Goal: Transaction & Acquisition: Purchase product/service

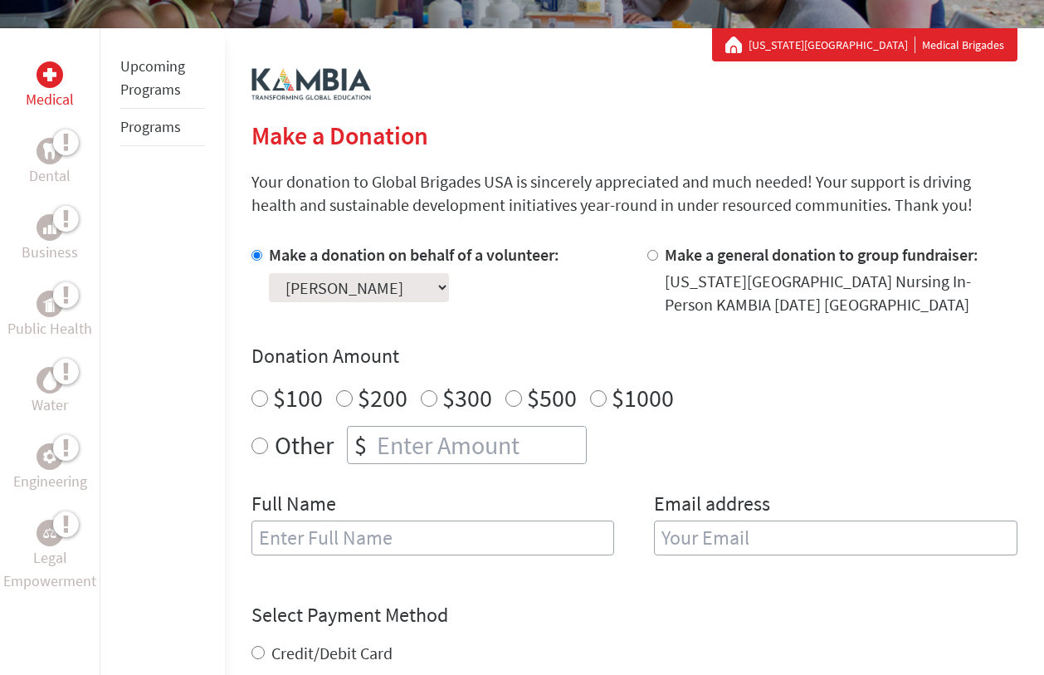
scroll to position [456, 0]
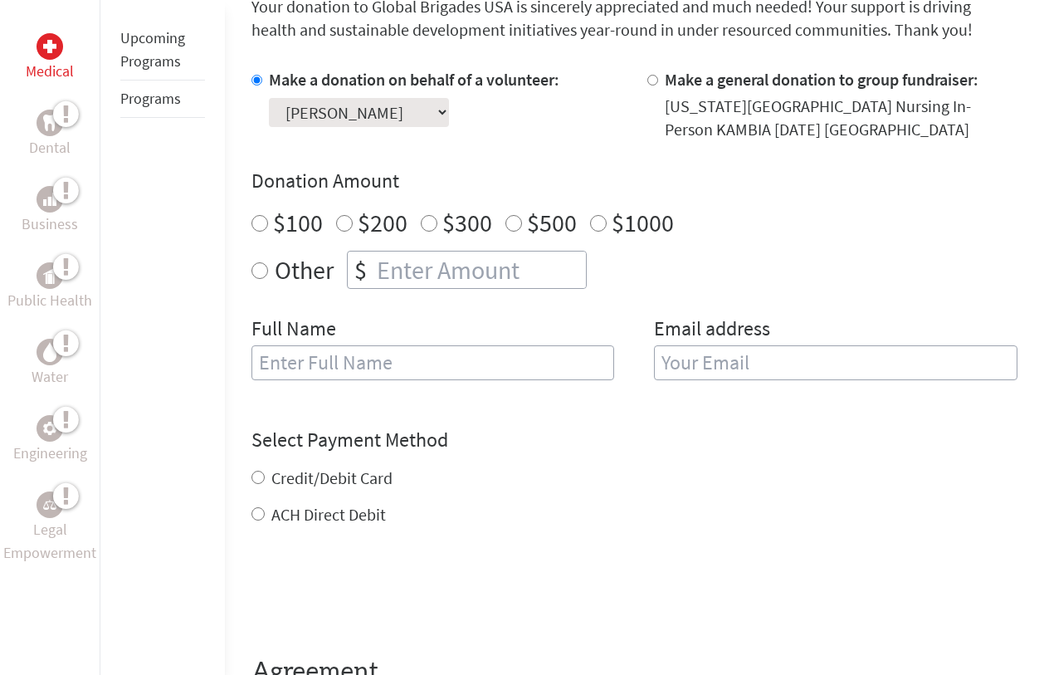
radio input "true"
click at [415, 275] on input "number" at bounding box center [479, 269] width 212 height 37
type input "1250"
click at [563, 462] on div "Select Payment Method NOTE: American Express is not accepted. Please proceed no…" at bounding box center [634, 477] width 766 height 100
click at [337, 482] on label "Credit/Debit Card" at bounding box center [331, 477] width 121 height 21
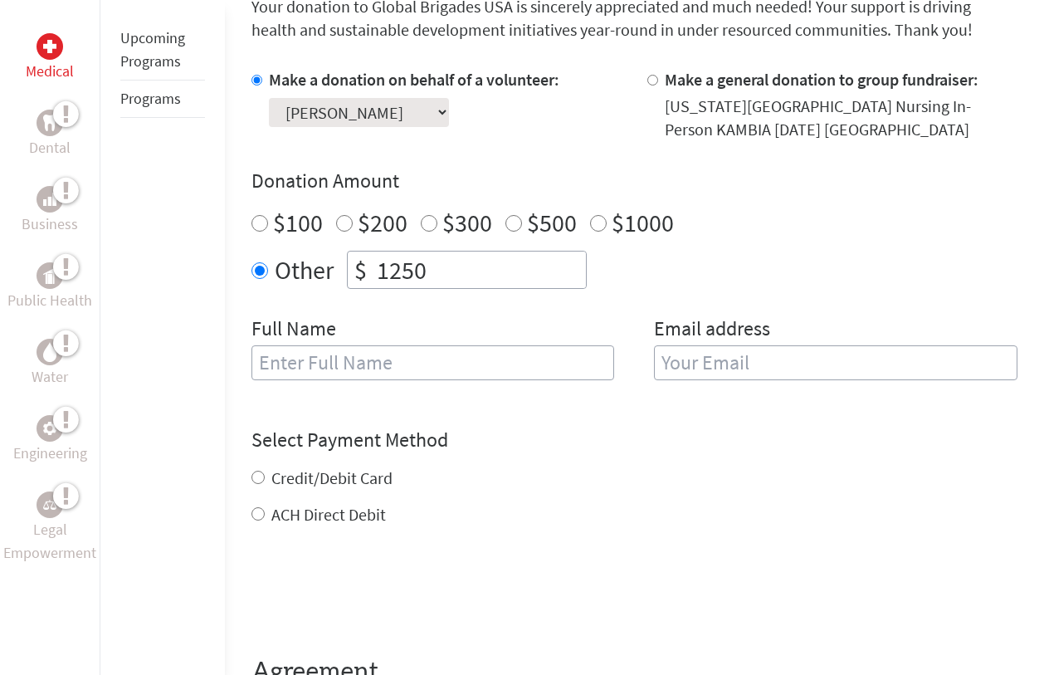
click at [265, 482] on input "Credit/Debit Card" at bounding box center [257, 477] width 13 height 13
radio input "true"
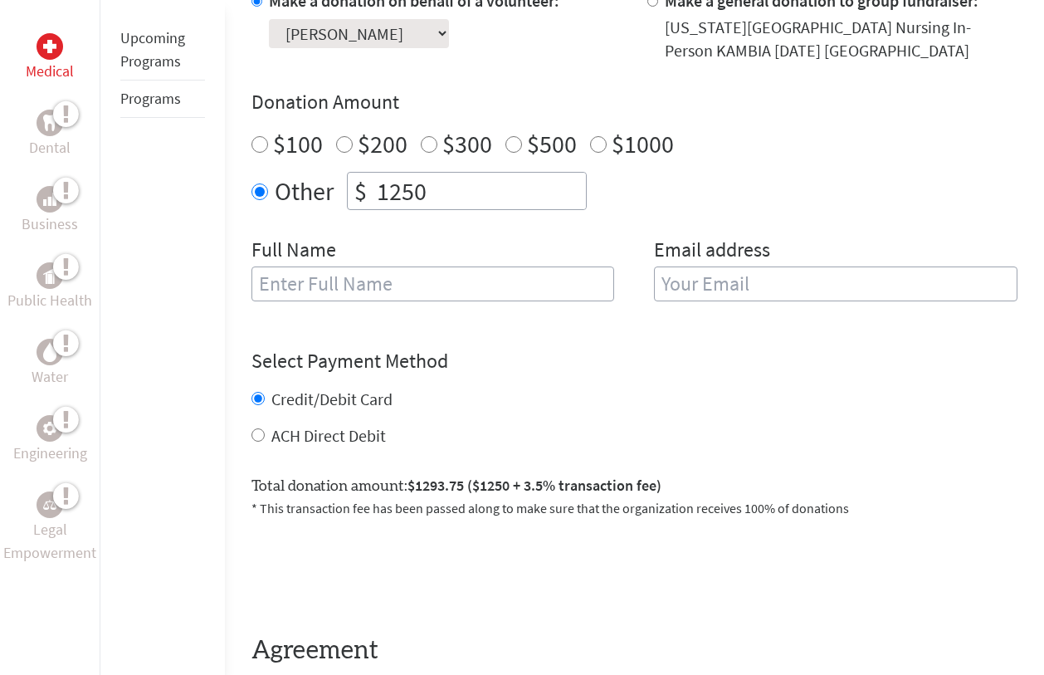
scroll to position [534, 0]
click at [256, 435] on input "ACH Direct Debit" at bounding box center [257, 435] width 13 height 13
radio input "true"
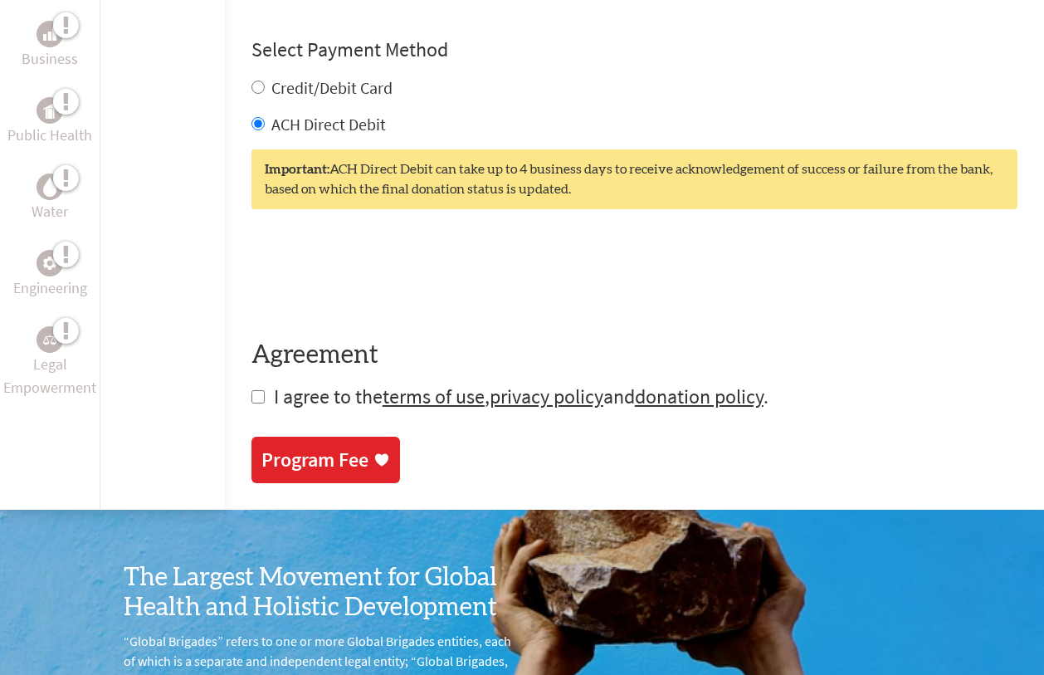
scroll to position [846, 0]
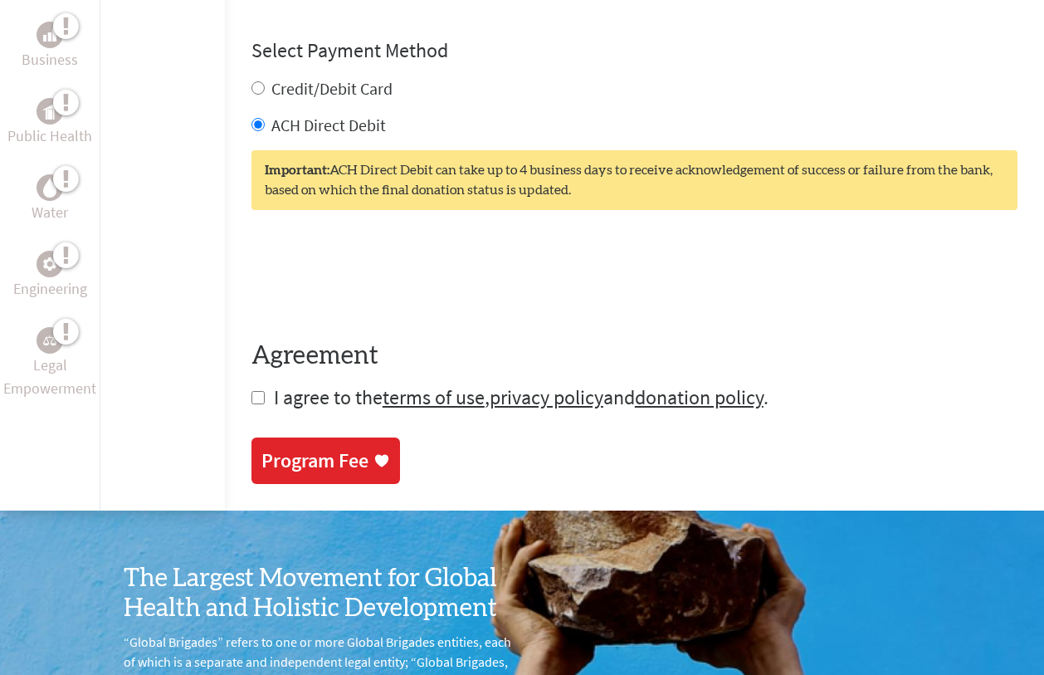
click at [256, 402] on input "checkbox" at bounding box center [257, 397] width 13 height 13
checkbox input "true"
click at [311, 476] on link "Program Fee" at bounding box center [325, 462] width 149 height 46
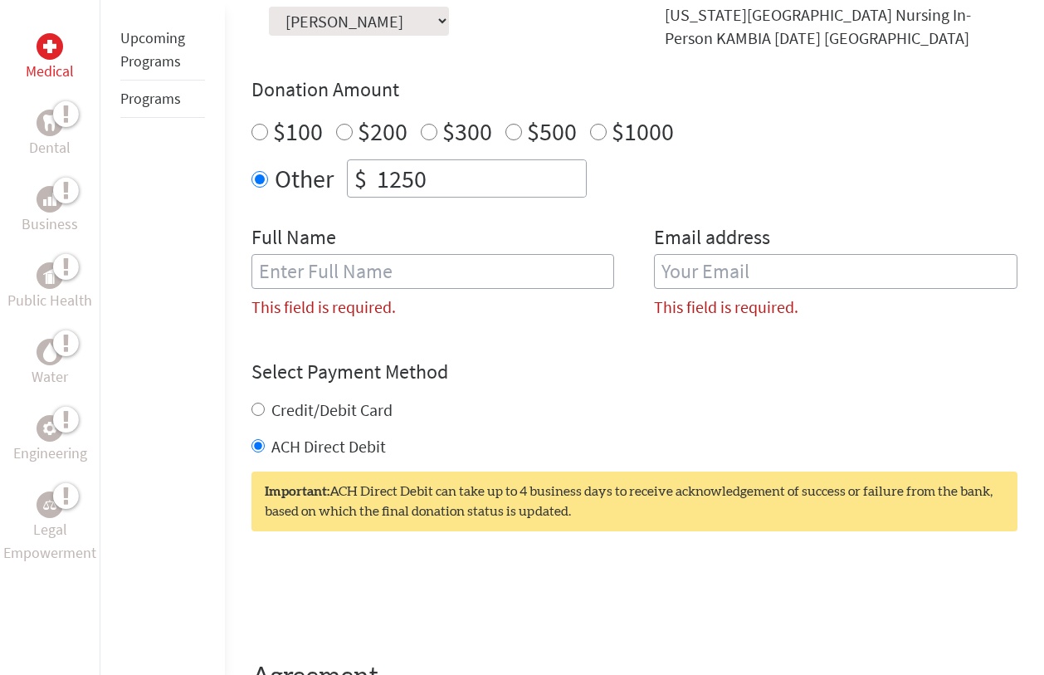
scroll to position [524, 0]
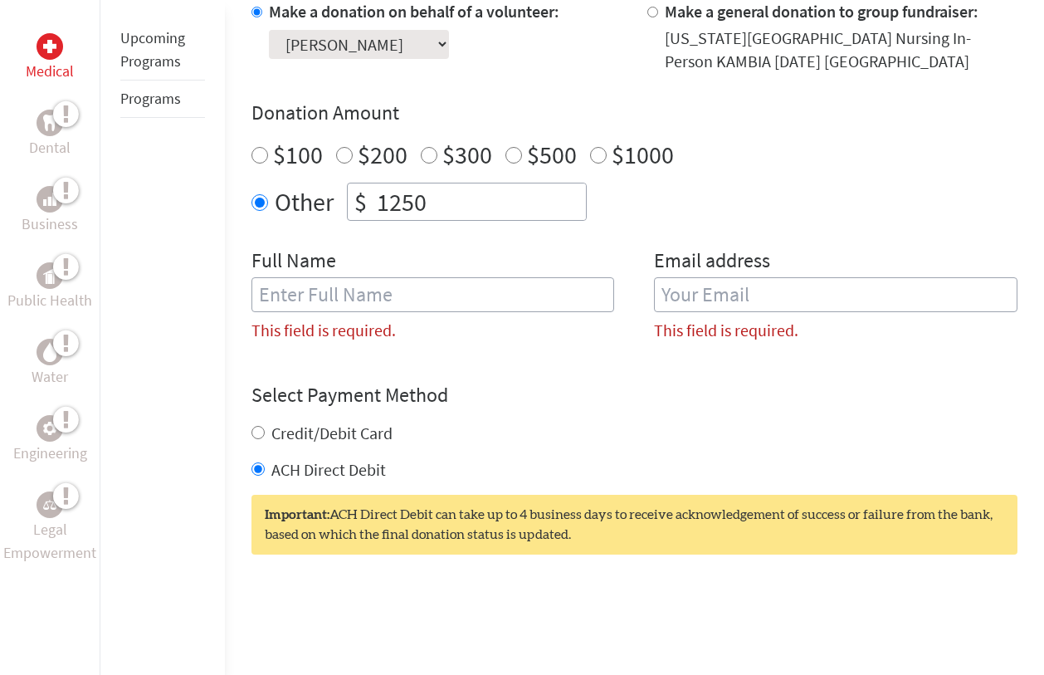
click at [516, 299] on input "text" at bounding box center [432, 294] width 363 height 35
type input "[PERSON_NAME]"
type input "[EMAIL_ADDRESS][DOMAIN_NAME]"
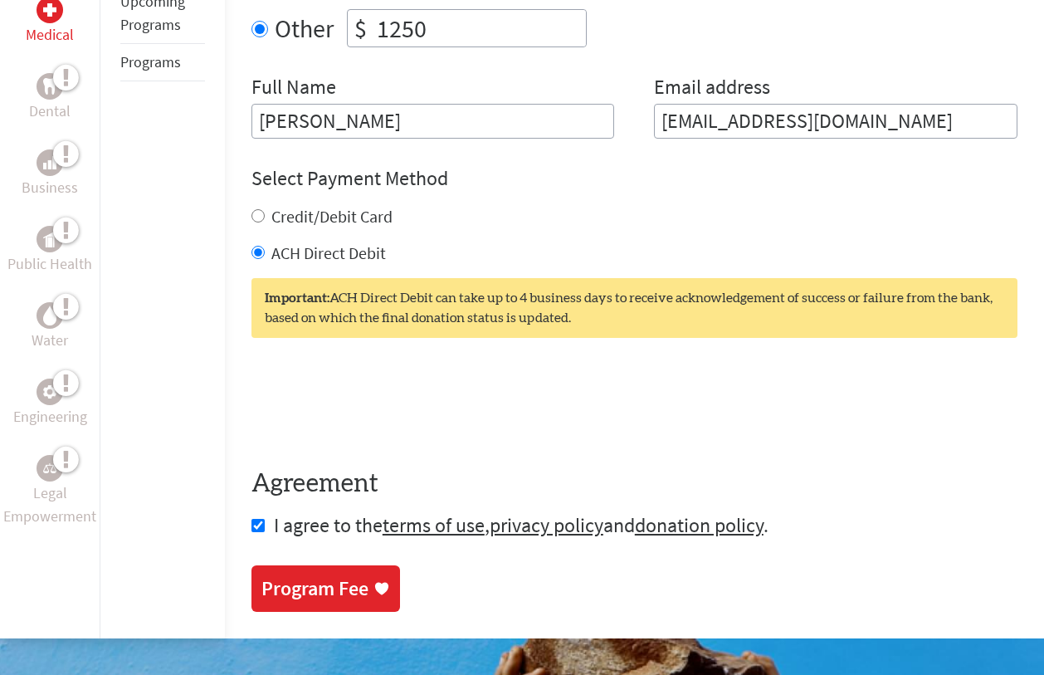
scroll to position [719, 0]
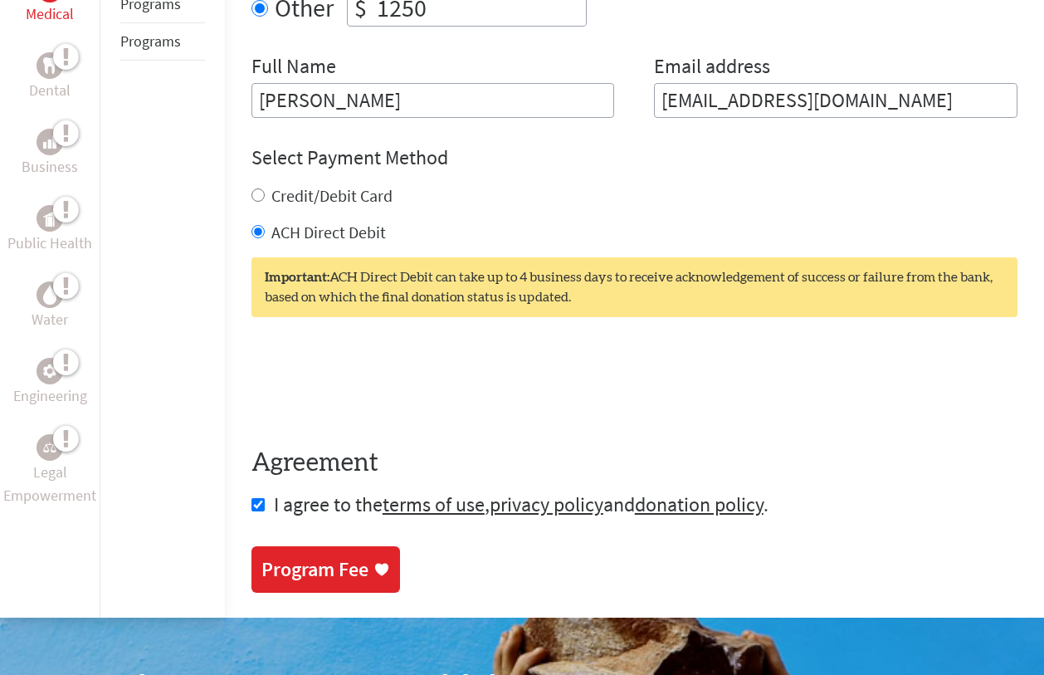
click at [302, 566] on div "Program Fee" at bounding box center [314, 569] width 107 height 27
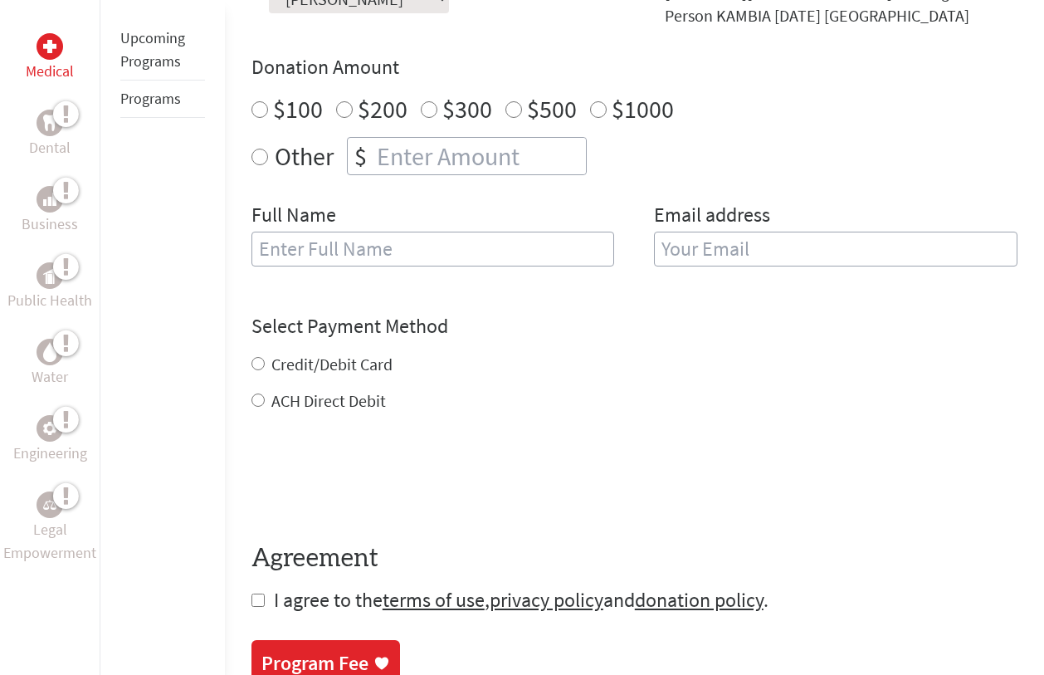
scroll to position [571, 0]
click at [336, 405] on label "ACH Direct Debit" at bounding box center [328, 399] width 115 height 21
click at [265, 405] on input "ACH Direct Debit" at bounding box center [257, 399] width 13 height 13
radio input "true"
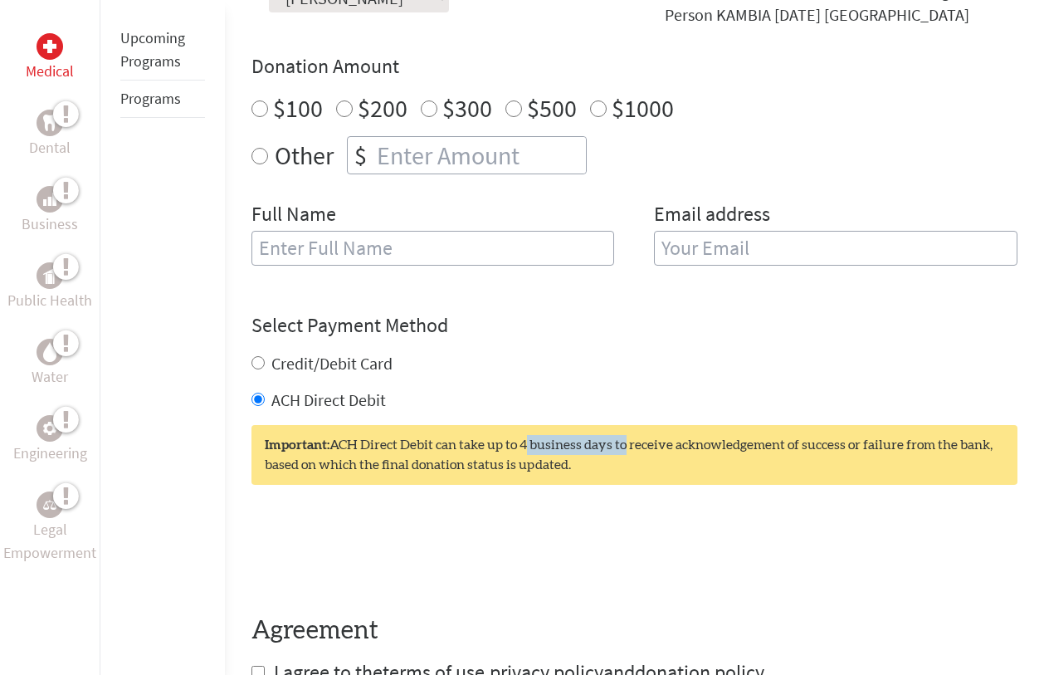
drag, startPoint x: 523, startPoint y: 441, endPoint x: 624, endPoint y: 445, distance: 101.3
click at [624, 445] on div "Important: ACH Direct Debit can take up to 4 business days to receive acknowled…" at bounding box center [634, 455] width 766 height 60
click at [651, 549] on div at bounding box center [634, 550] width 766 height 65
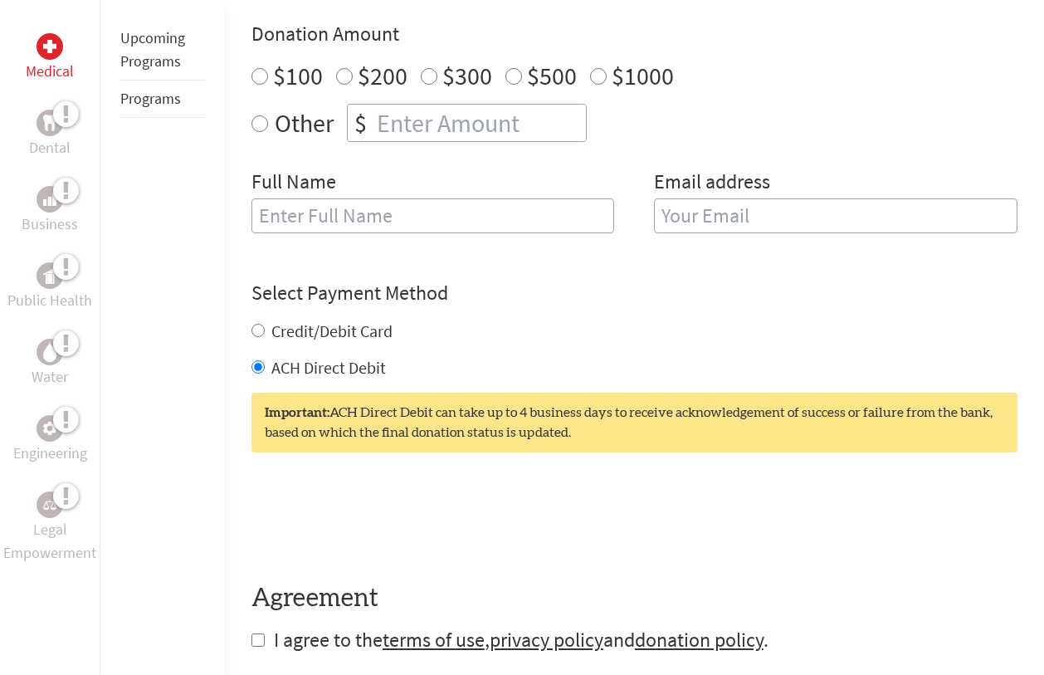
scroll to position [605, 0]
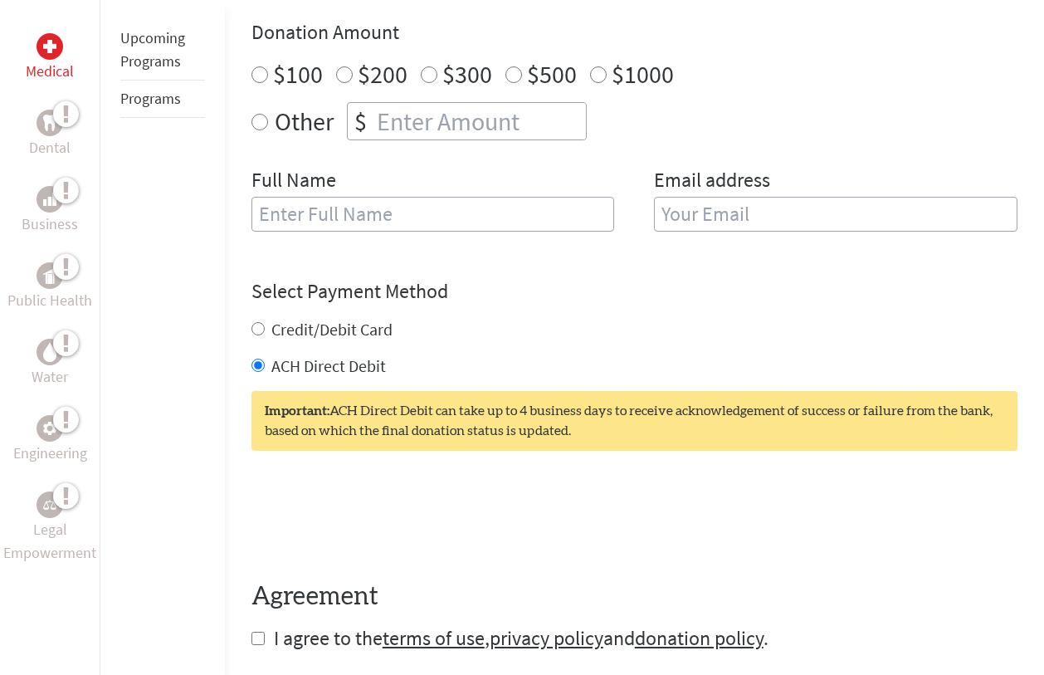
click at [254, 333] on input "Credit/Debit Card" at bounding box center [257, 328] width 13 height 13
radio input "true"
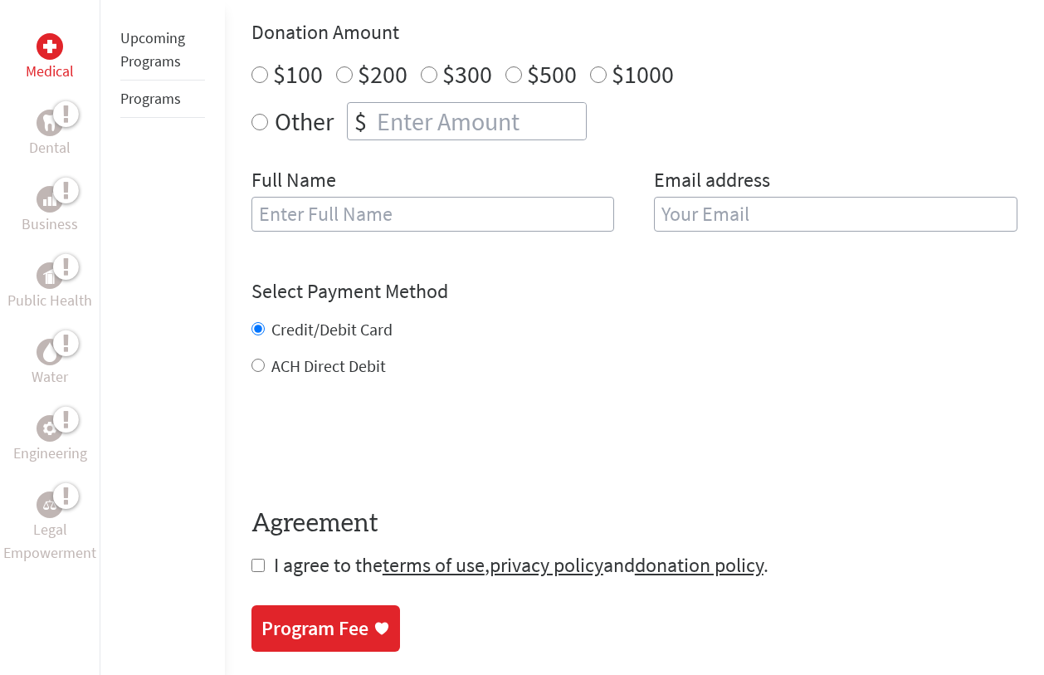
click at [256, 567] on input "checkbox" at bounding box center [257, 564] width 13 height 13
checkbox input "true"
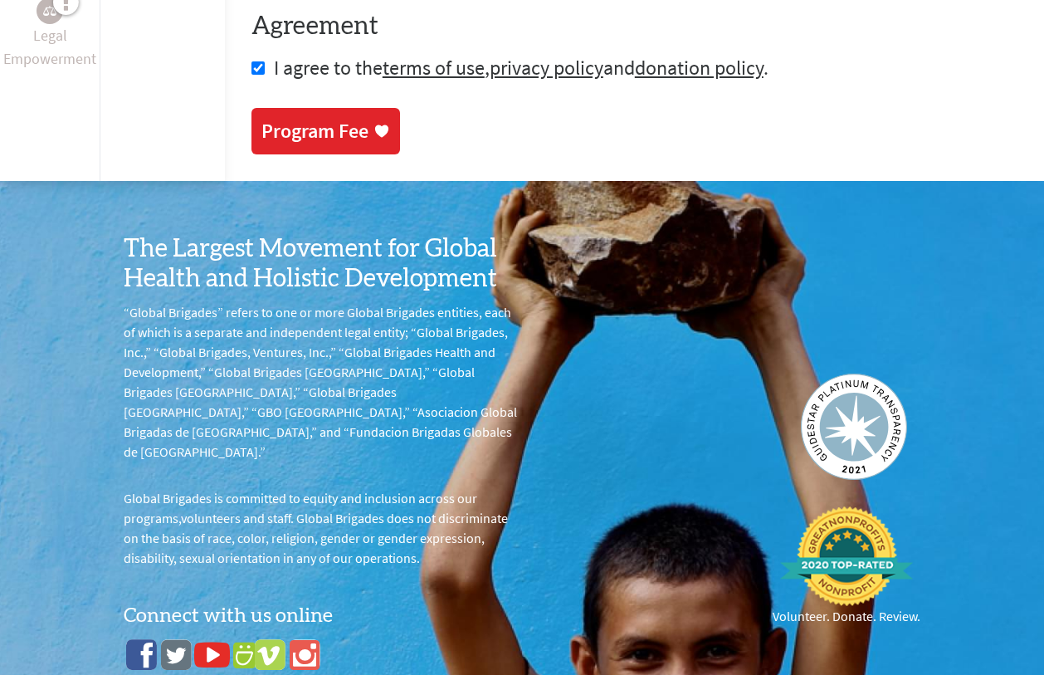
scroll to position [1095, 0]
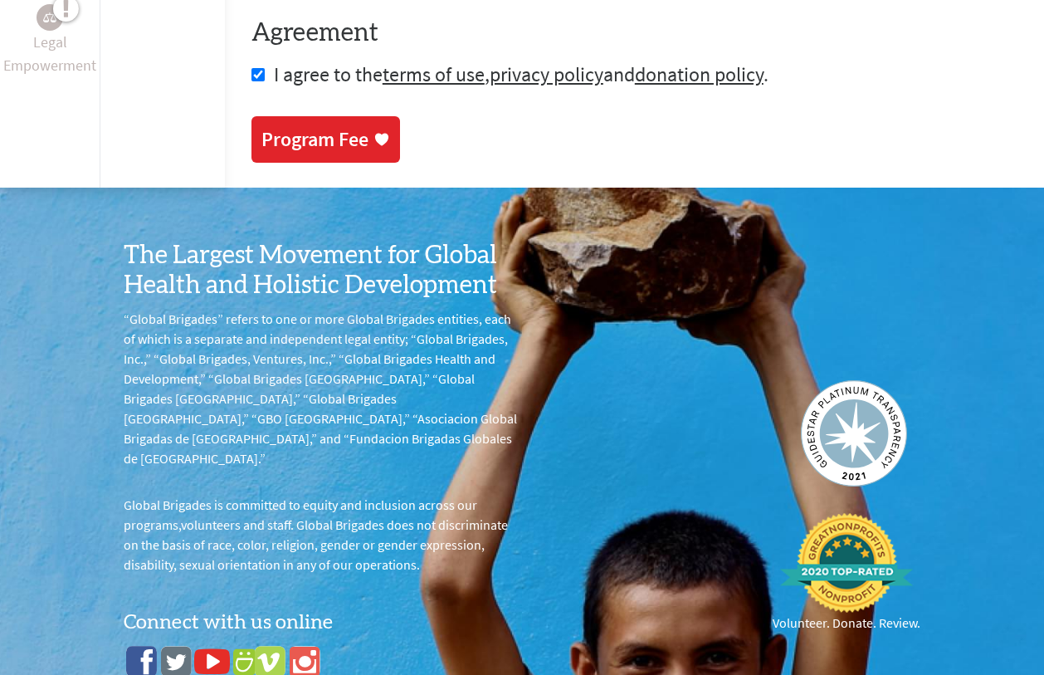
click at [323, 133] on div "Program Fee" at bounding box center [314, 139] width 107 height 27
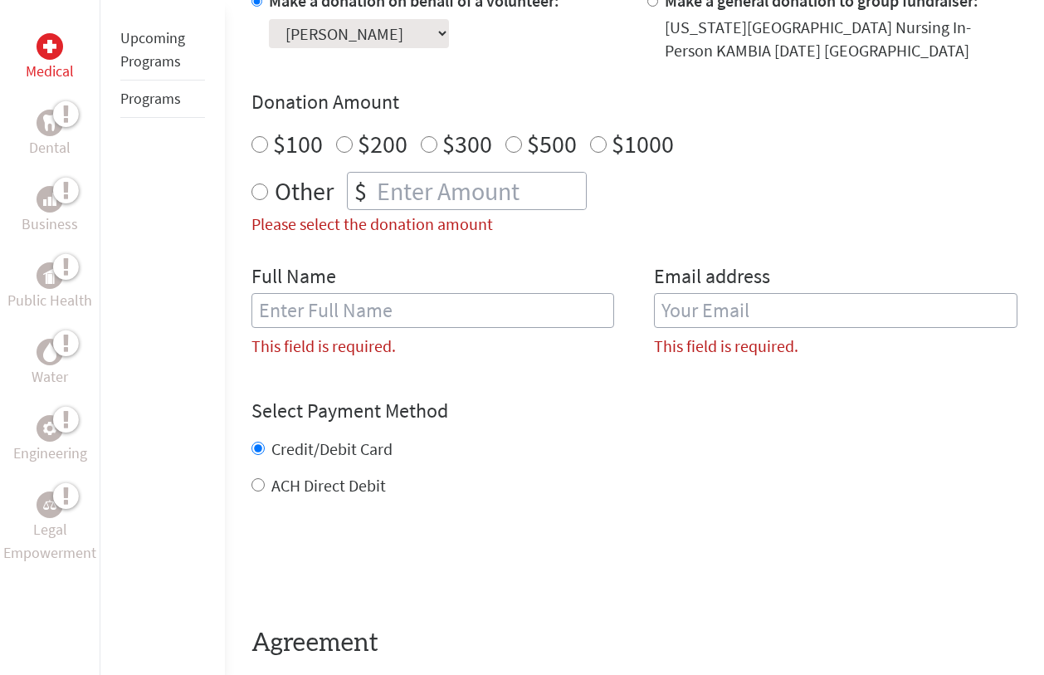
scroll to position [524, 0]
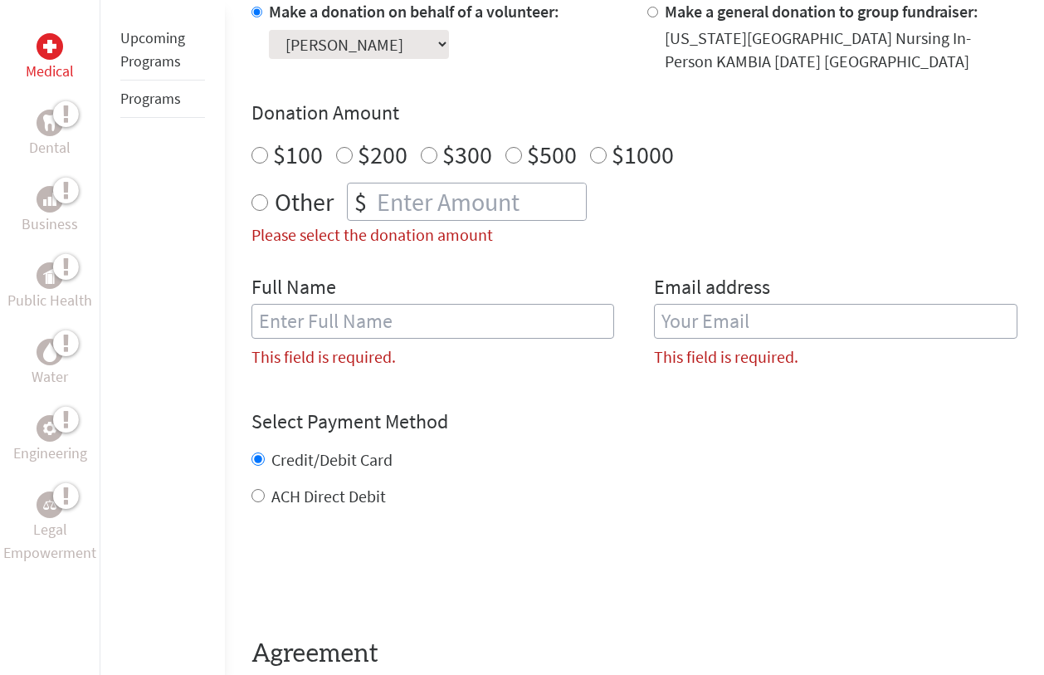
click at [432, 316] on input "text" at bounding box center [432, 321] width 363 height 35
type input "[PERSON_NAME]"
type input "[EMAIL_ADDRESS][DOMAIN_NAME]"
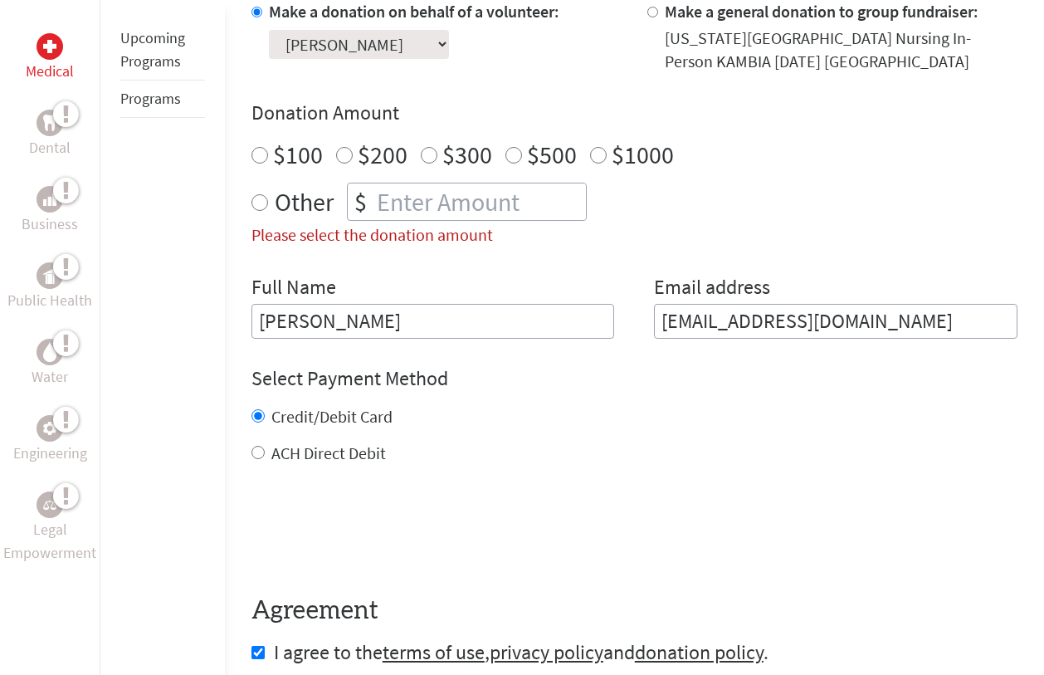
radio input "true"
click at [451, 212] on input "number" at bounding box center [479, 201] width 212 height 37
type input "1250"
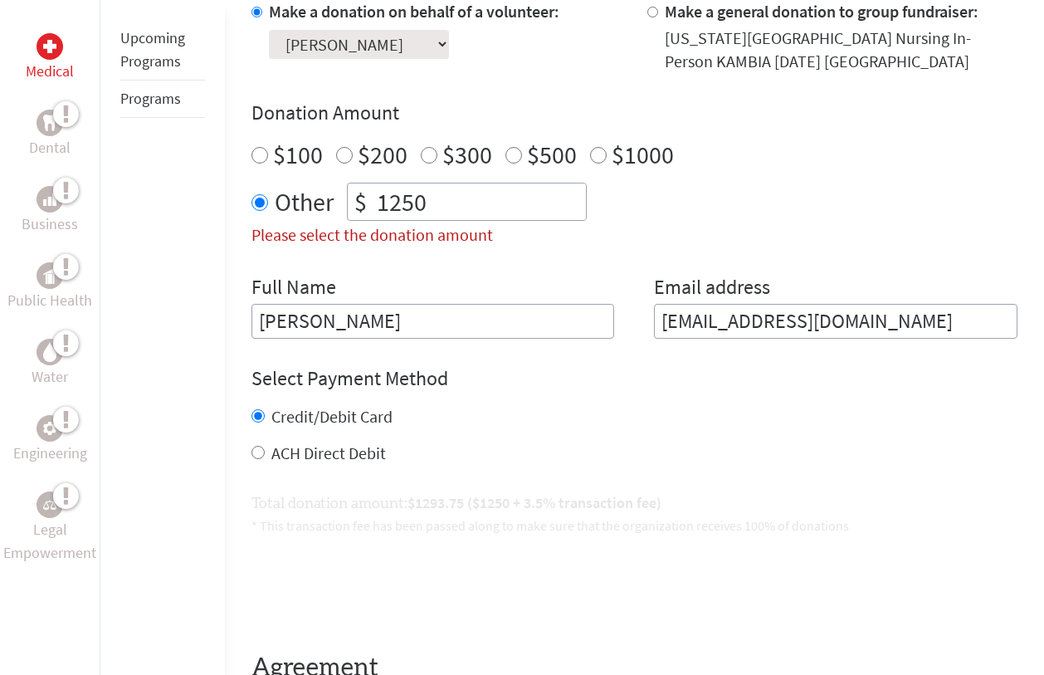
click at [748, 192] on div "Other $ 1250" at bounding box center [634, 202] width 766 height 38
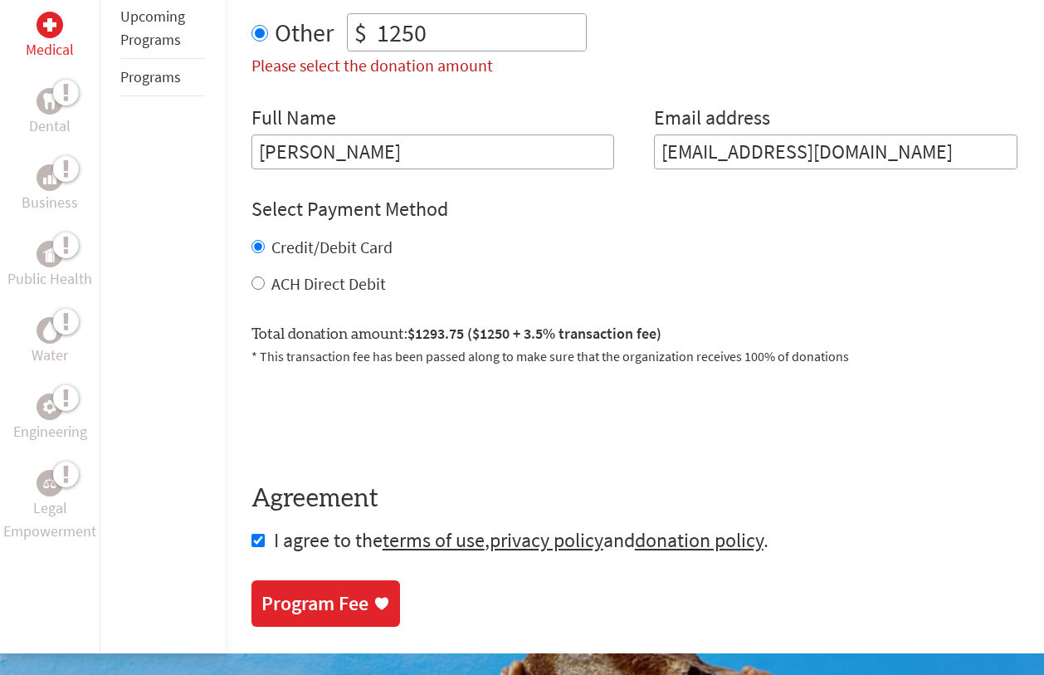
scroll to position [700, 0]
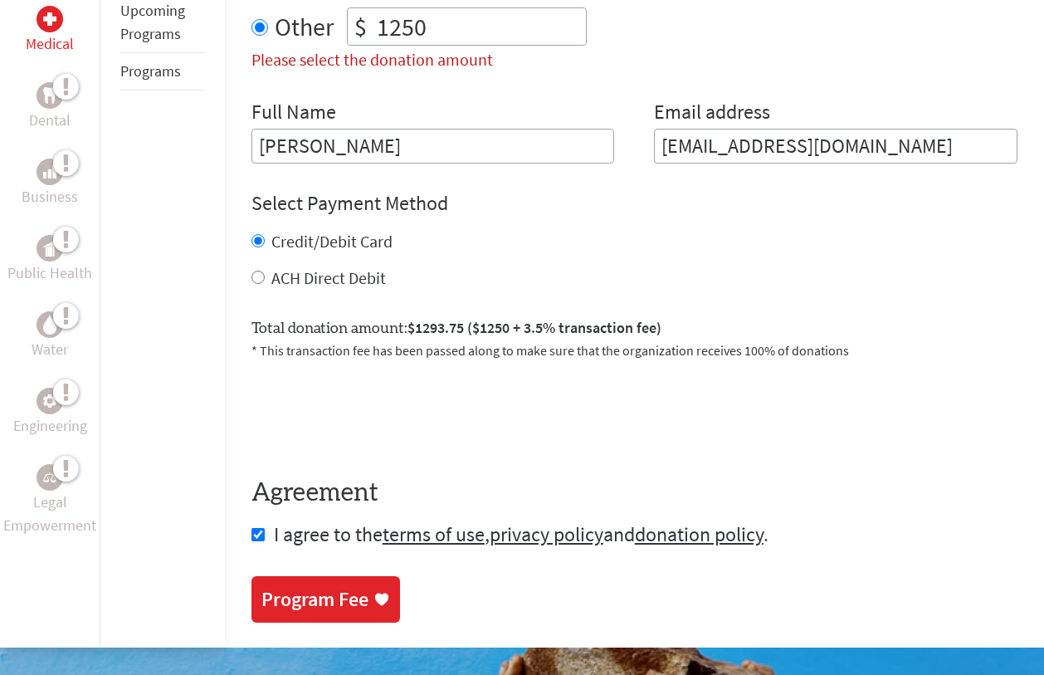
click at [323, 605] on div "Program Fee" at bounding box center [314, 599] width 107 height 27
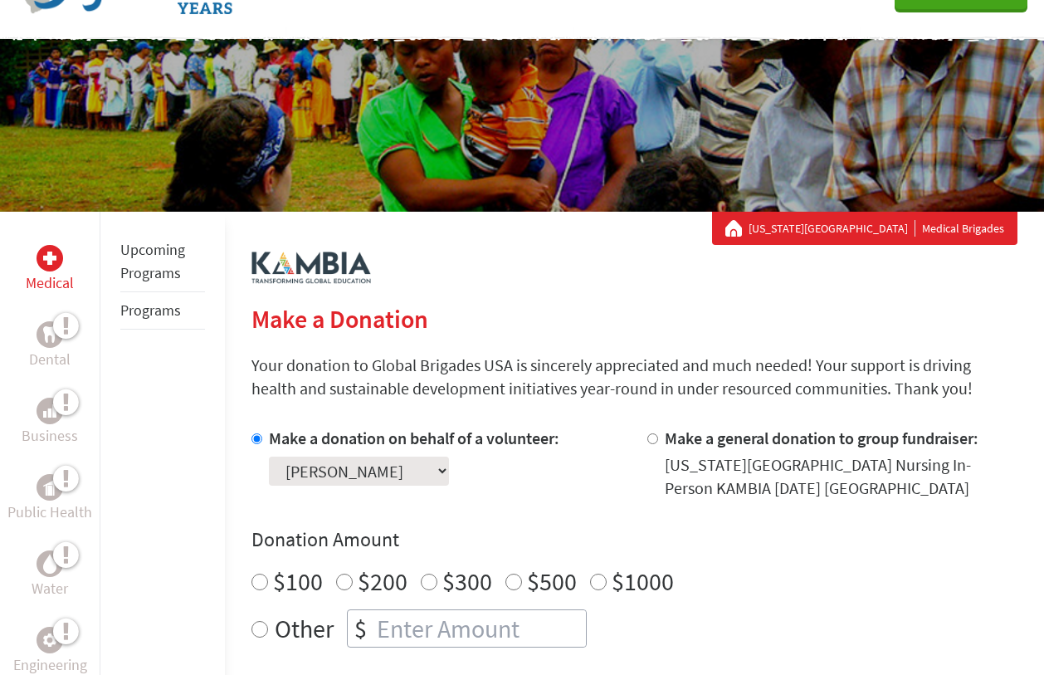
scroll to position [100, 0]
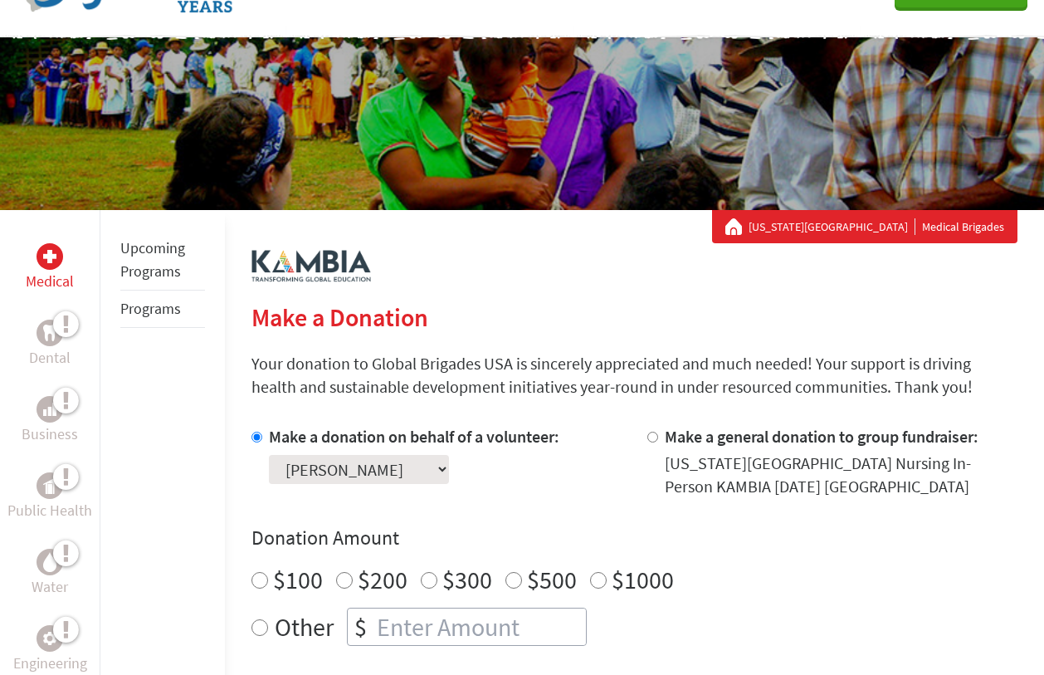
click at [151, 310] on link "Programs" at bounding box center [150, 308] width 61 height 19
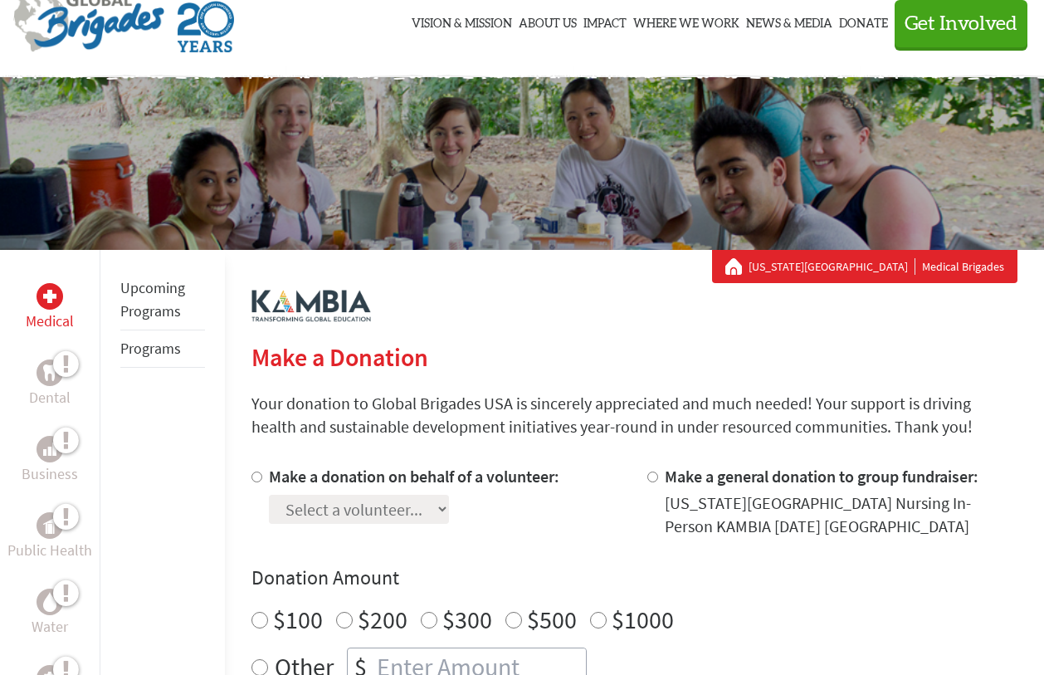
scroll to position [57, 0]
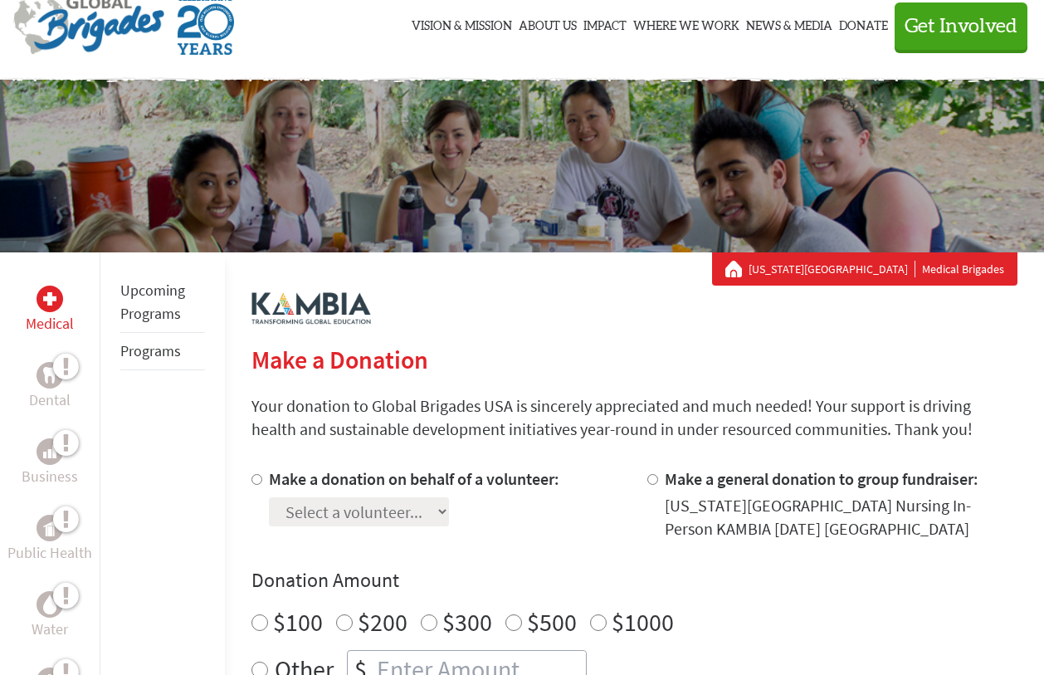
click at [72, 43] on img at bounding box center [88, 25] width 151 height 60
